Goal: Task Accomplishment & Management: Manage account settings

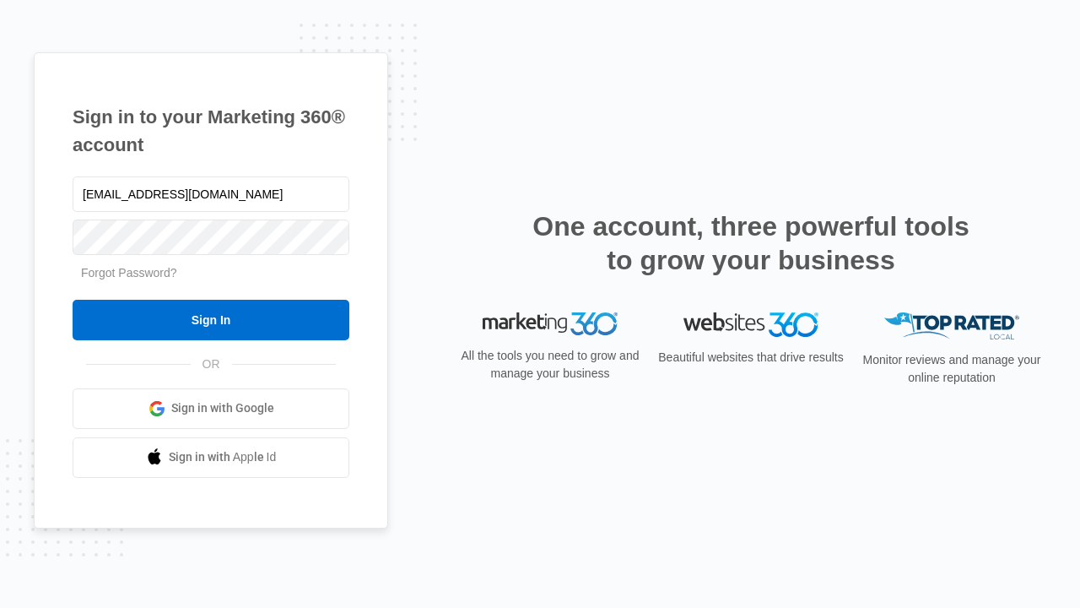
type input "dankie614@gmail.com"
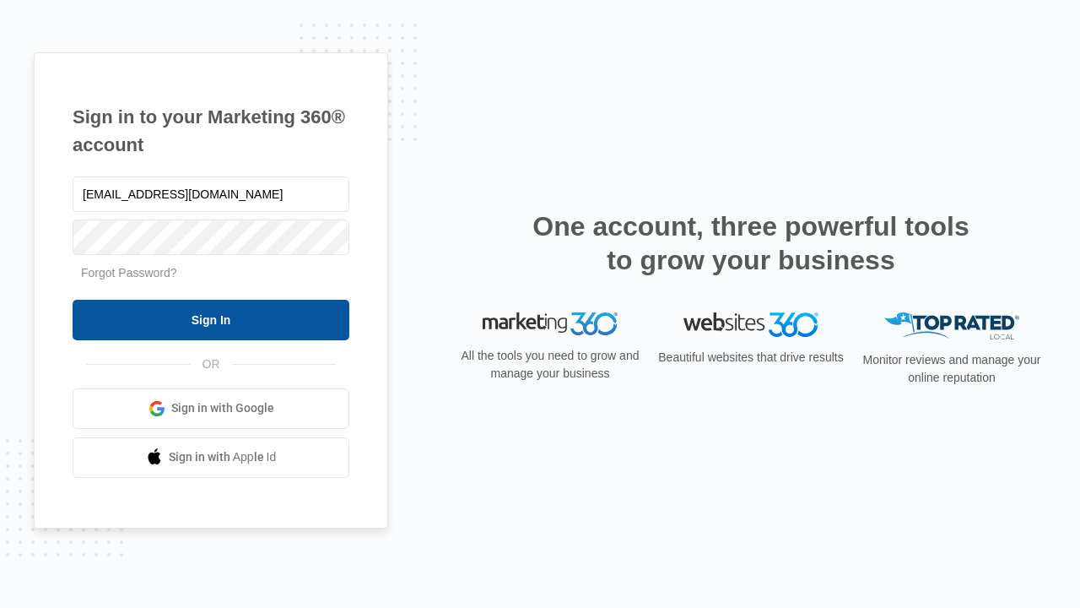
click at [211, 319] on input "Sign In" at bounding box center [211, 320] width 277 height 41
